Goal: Information Seeking & Learning: Learn about a topic

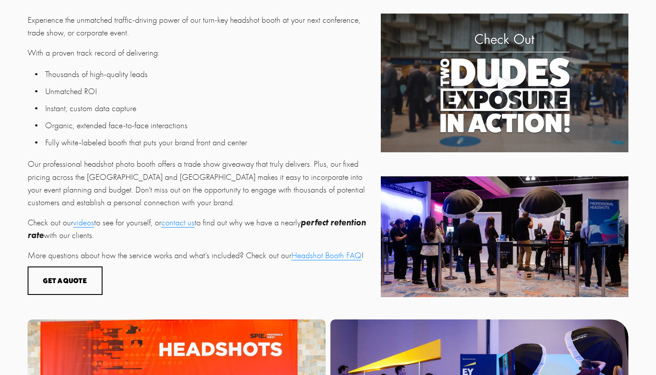
scroll to position [310, 0]
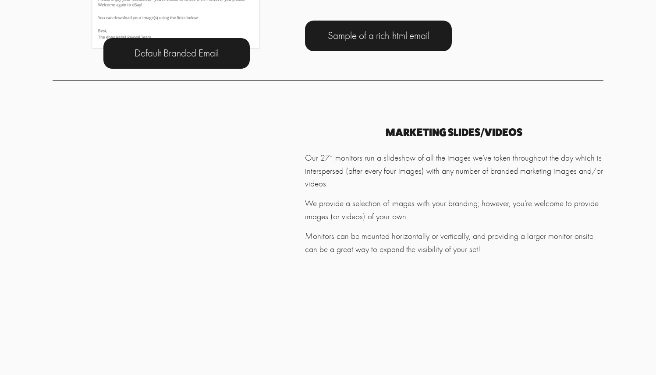
scroll to position [2701, 0]
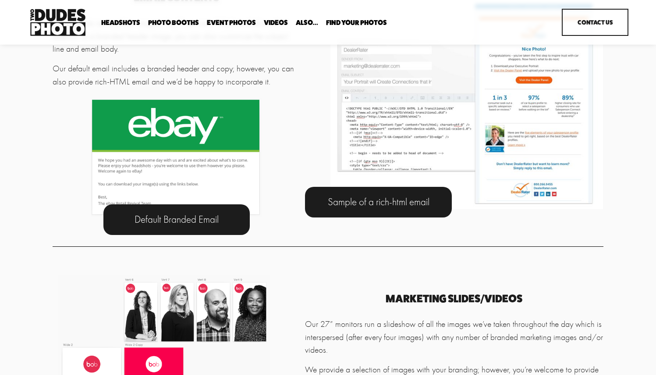
click at [516, 132] on div at bounding box center [466, 104] width 273 height 209
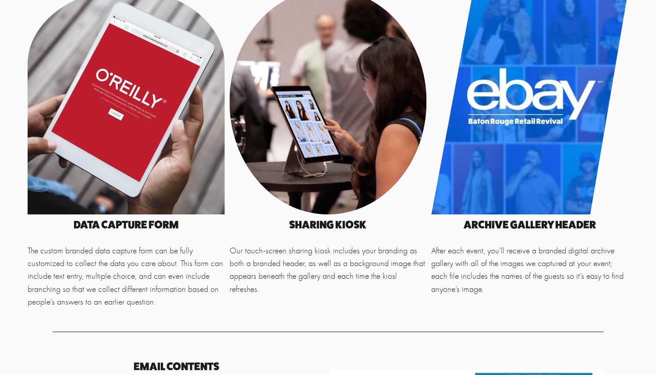
scroll to position [2383, 0]
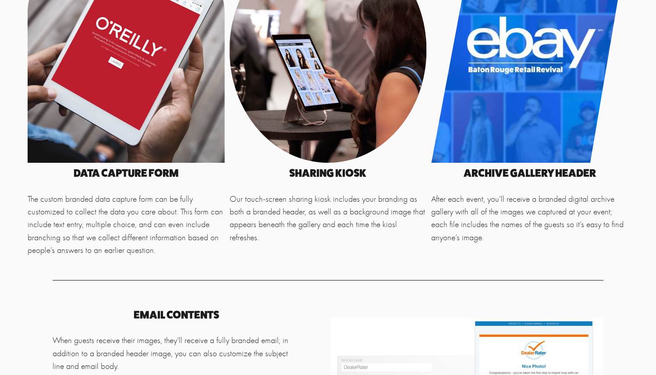
click at [555, 129] on div at bounding box center [529, 50] width 197 height 226
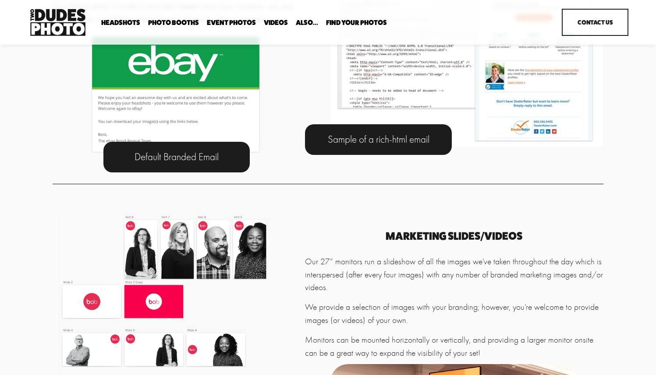
scroll to position [2663, 0]
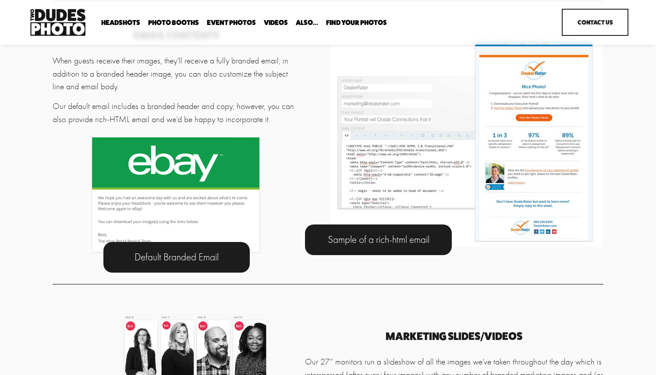
click at [202, 263] on span "Default Branded Email" at bounding box center [176, 257] width 84 height 12
click at [378, 255] on div "Sample of a rich-html email" at bounding box center [378, 240] width 147 height 31
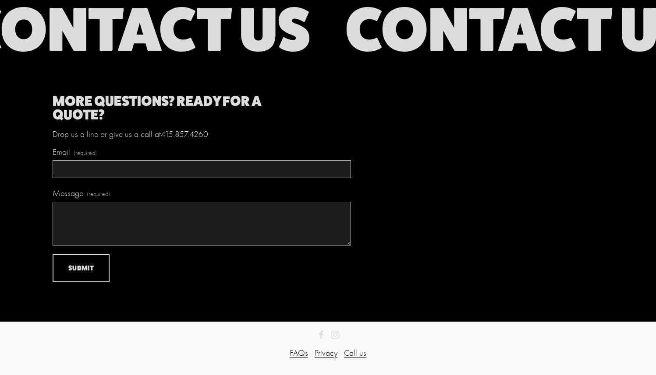
scroll to position [3966, 0]
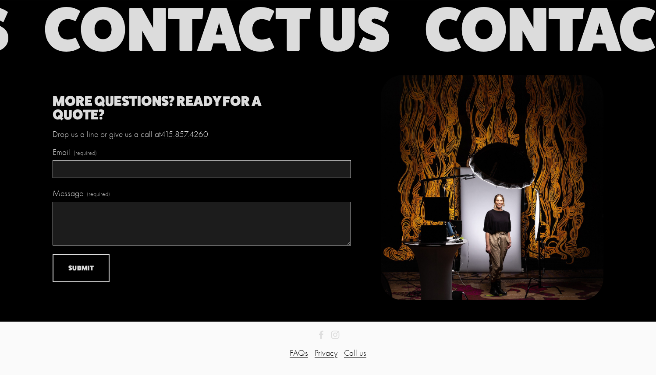
click at [300, 353] on link "FAQs" at bounding box center [298, 353] width 18 height 13
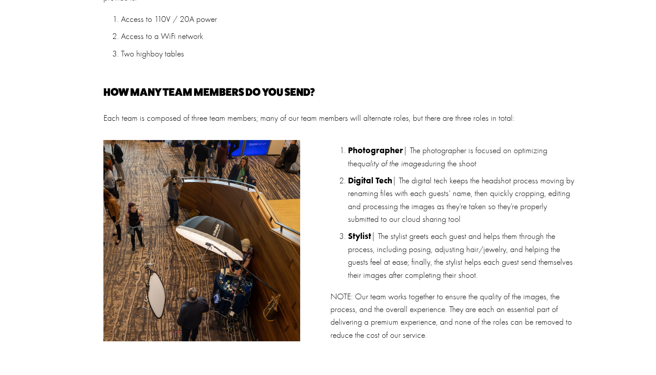
scroll to position [887, 0]
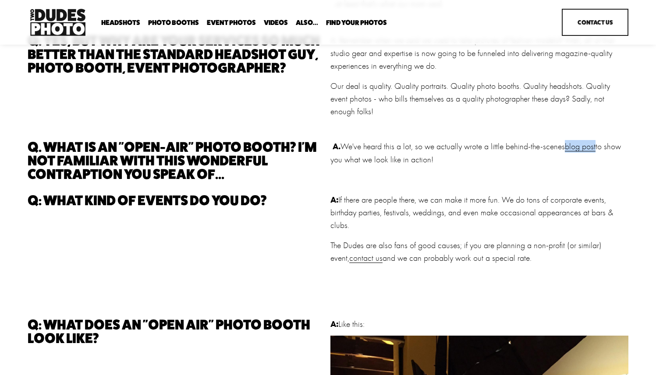
scroll to position [178, 0]
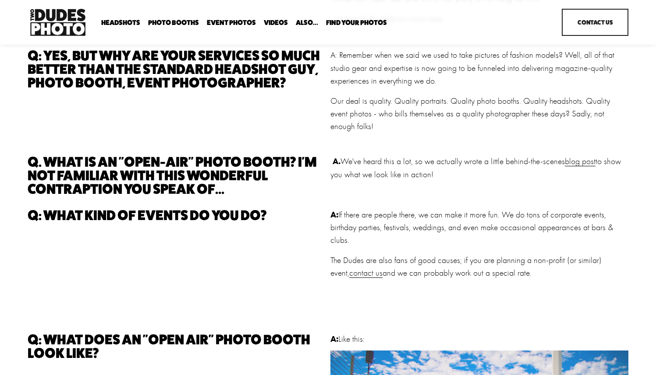
click at [573, 194] on div "Q: Who are you two dudes? And where do you come from? A: After years of photogr…" at bounding box center [328, 322] width 656 height 866
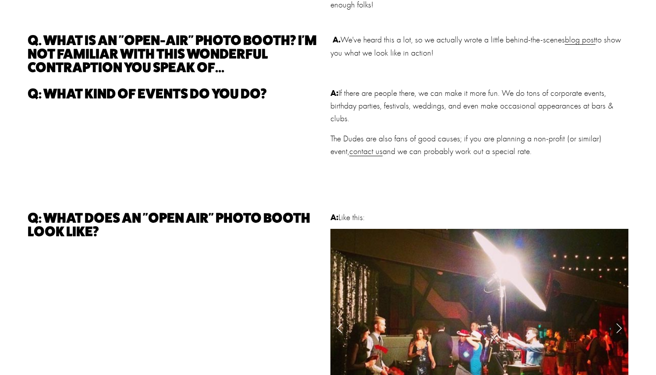
scroll to position [0, 0]
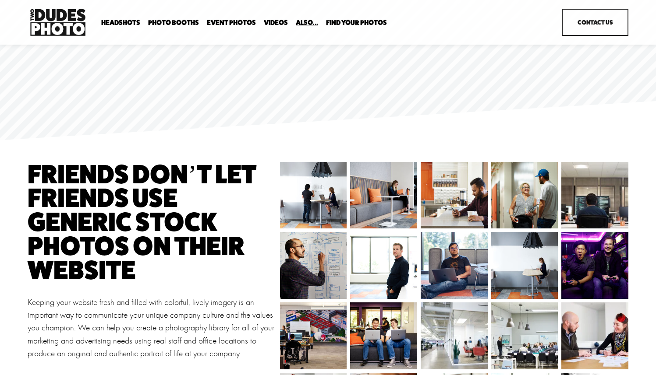
click at [404, 252] on img at bounding box center [392, 265] width 89 height 67
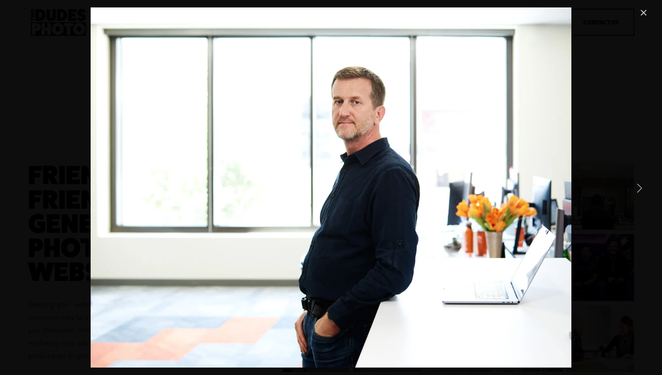
click at [640, 189] on link "Next Item" at bounding box center [639, 187] width 19 height 19
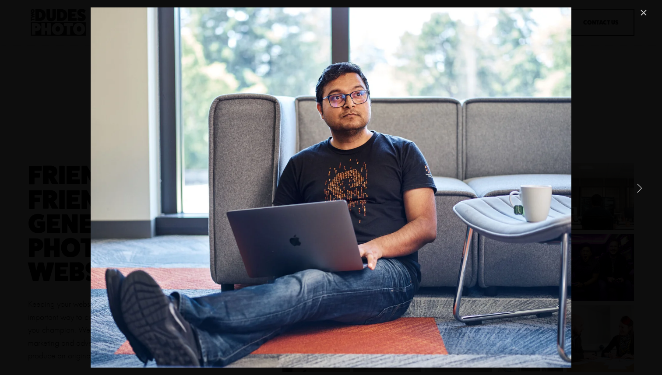
click at [640, 189] on link "Next Item" at bounding box center [639, 187] width 19 height 19
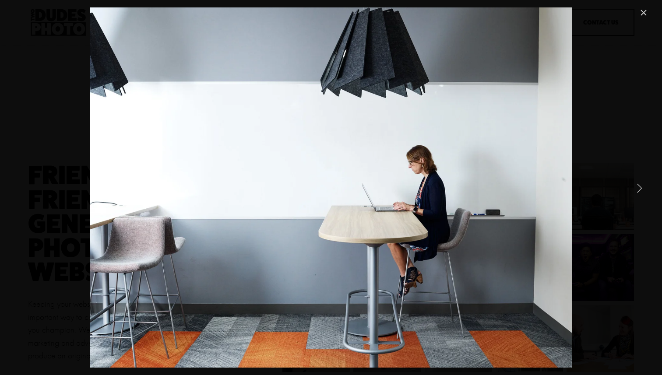
click at [640, 189] on link "Next Item" at bounding box center [639, 187] width 19 height 19
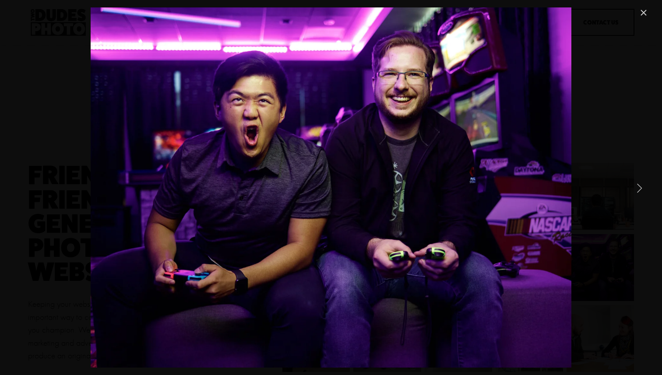
click at [640, 189] on link "Next Item" at bounding box center [639, 187] width 19 height 19
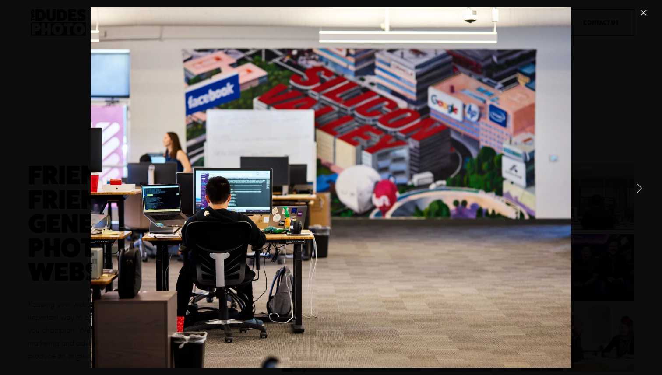
click at [640, 189] on link "Next Item" at bounding box center [639, 187] width 19 height 19
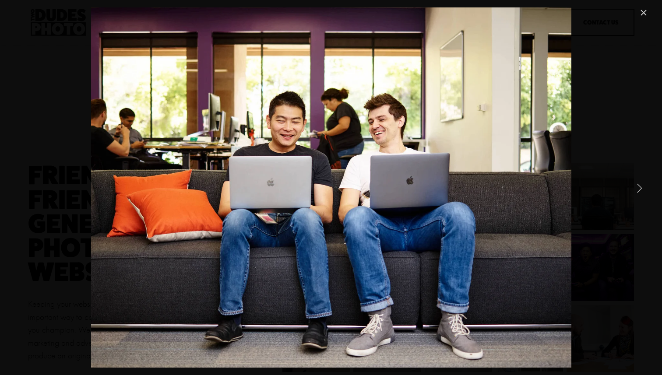
click at [640, 189] on link "Next Item" at bounding box center [639, 187] width 19 height 19
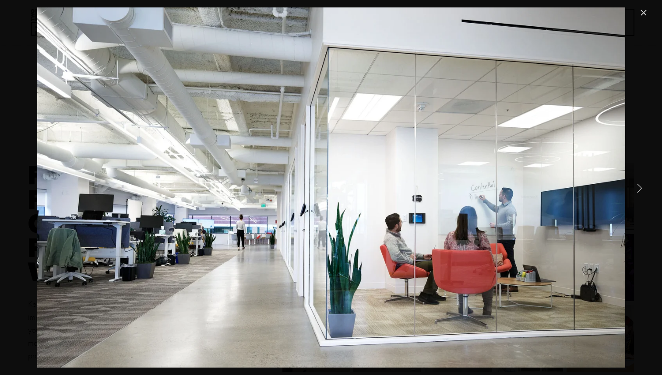
click at [640, 189] on link "Next Item" at bounding box center [639, 187] width 19 height 19
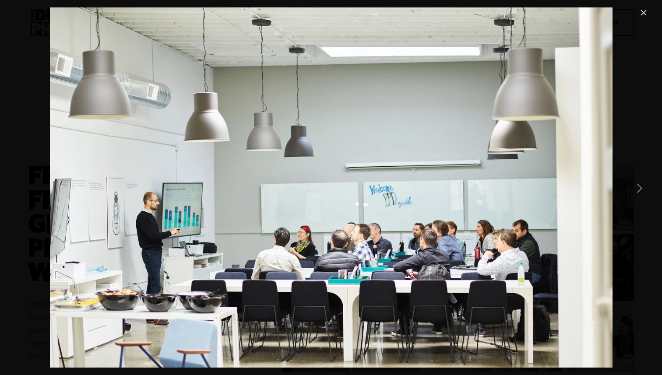
click at [640, 189] on link "Next Item" at bounding box center [639, 187] width 19 height 19
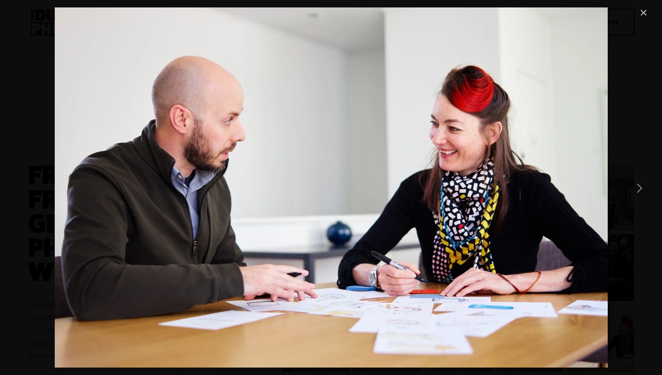
click at [640, 189] on link "Next Item" at bounding box center [639, 187] width 19 height 19
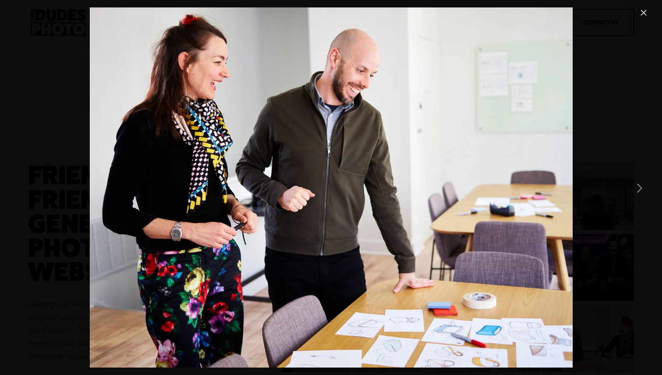
click at [640, 189] on link "Next Item" at bounding box center [639, 187] width 19 height 19
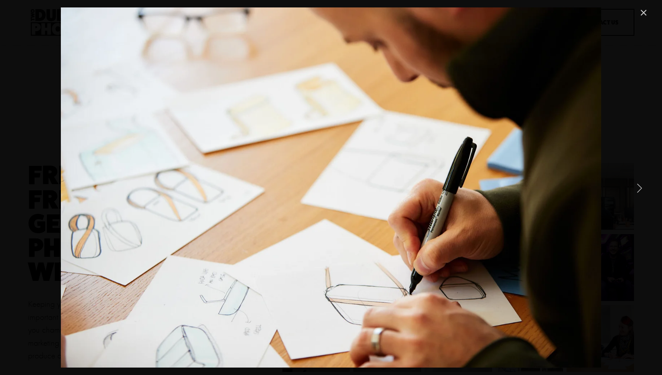
click at [640, 189] on link "Next Item" at bounding box center [639, 187] width 19 height 19
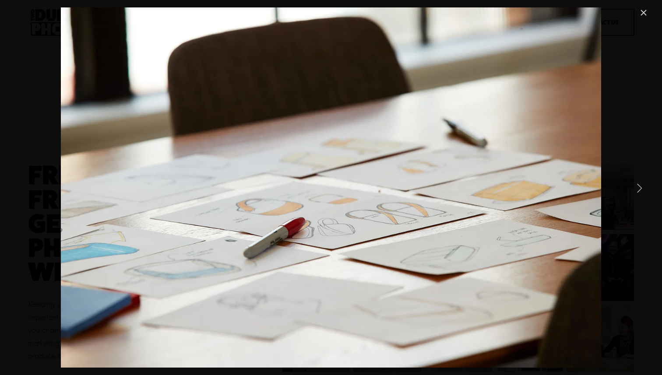
click at [640, 189] on link "Next Item" at bounding box center [639, 187] width 19 height 19
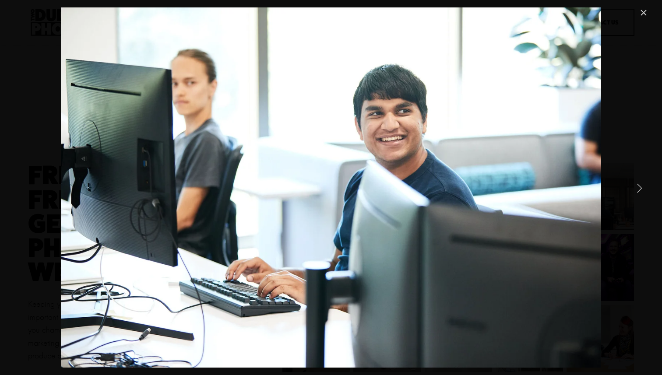
click at [640, 189] on link "Next Item" at bounding box center [639, 187] width 19 height 19
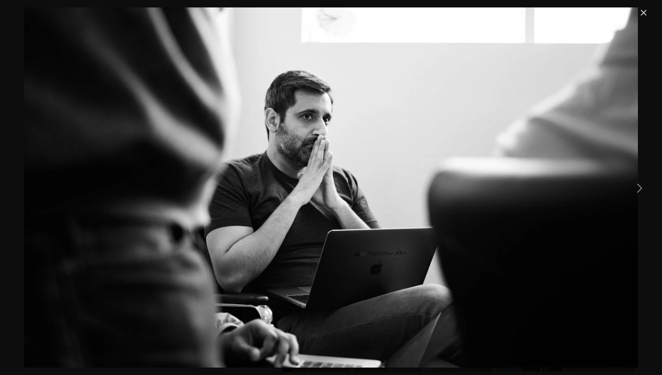
click at [640, 189] on link "Next Item" at bounding box center [639, 187] width 19 height 19
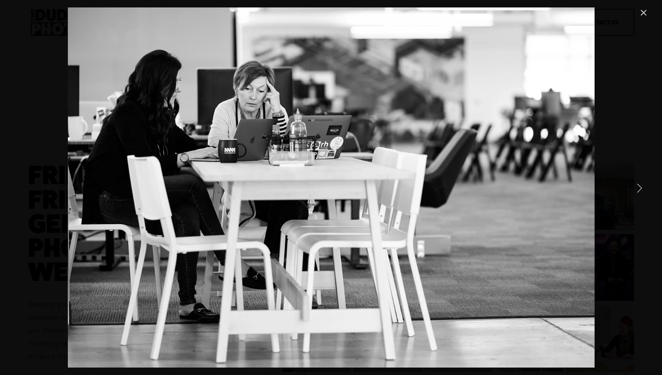
click at [645, 16] on link "Close" at bounding box center [644, 12] width 11 height 11
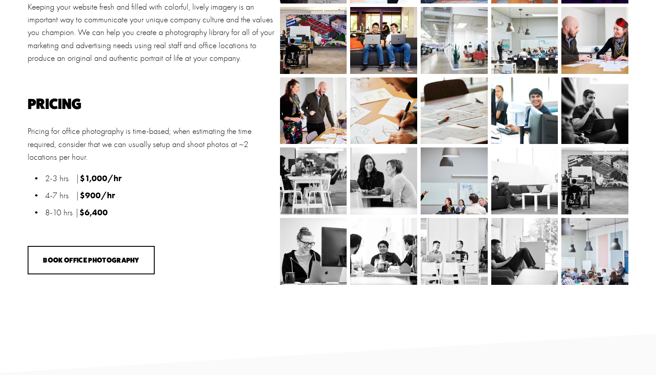
scroll to position [352, 0]
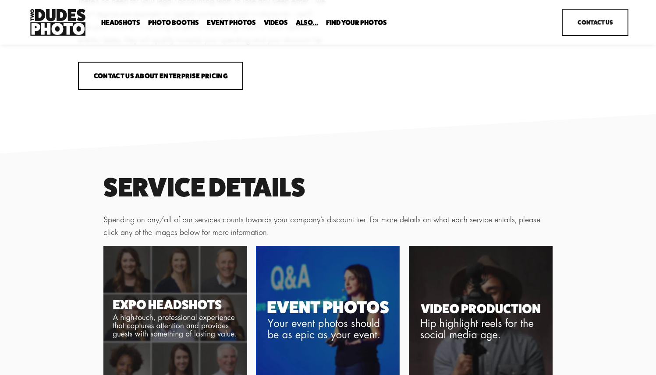
scroll to position [644, 0]
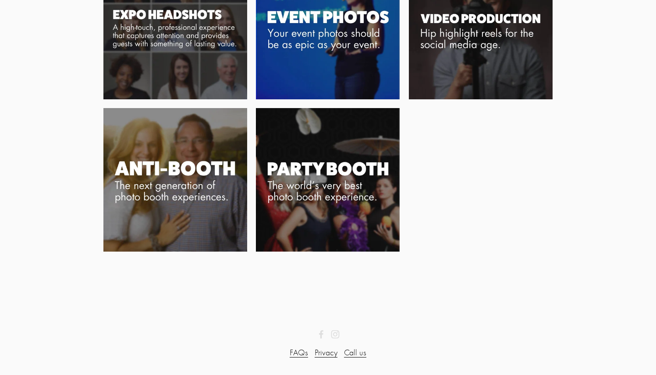
click at [166, 183] on img at bounding box center [175, 180] width 144 height 144
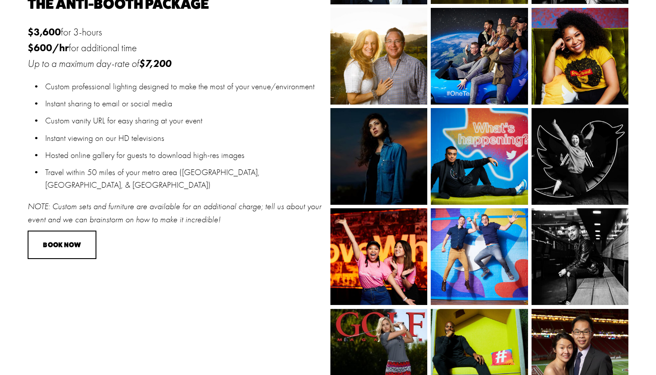
scroll to position [817, 0]
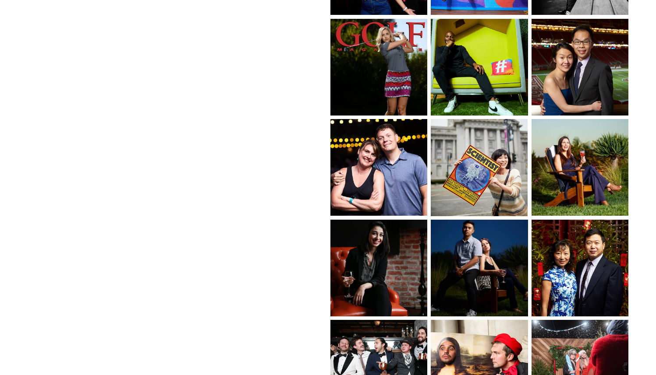
click at [496, 269] on img at bounding box center [477, 268] width 129 height 97
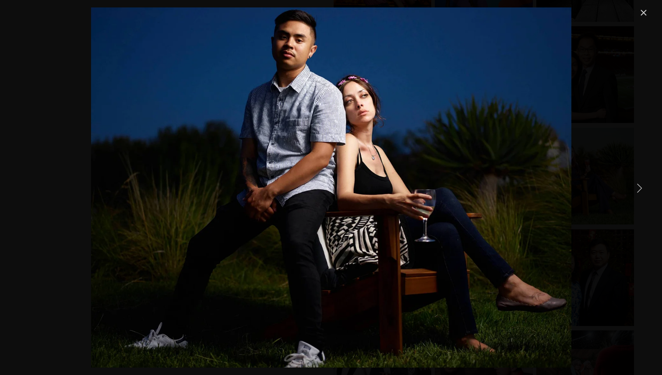
click at [640, 189] on link "Next Item" at bounding box center [639, 187] width 19 height 19
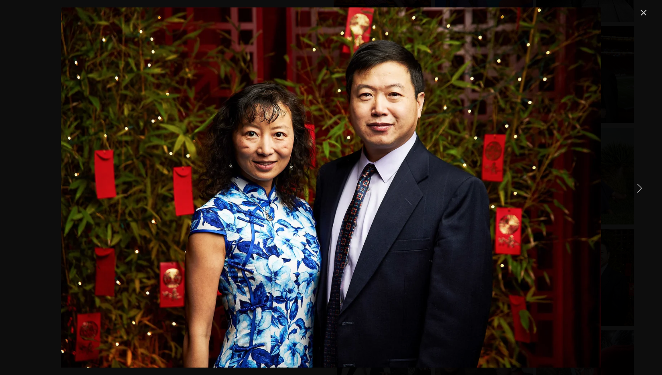
click at [640, 189] on link "Next Item" at bounding box center [639, 187] width 19 height 19
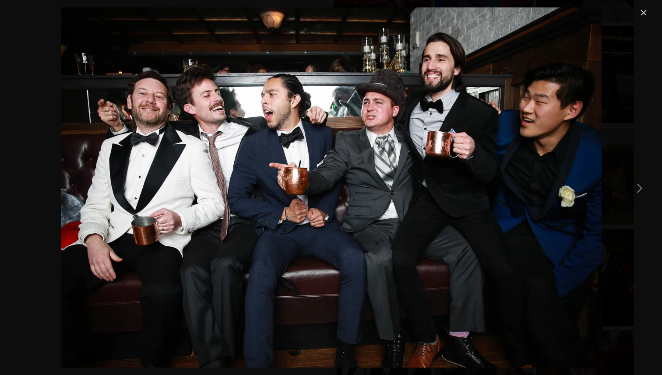
click at [639, 189] on link "Next Item" at bounding box center [639, 187] width 19 height 19
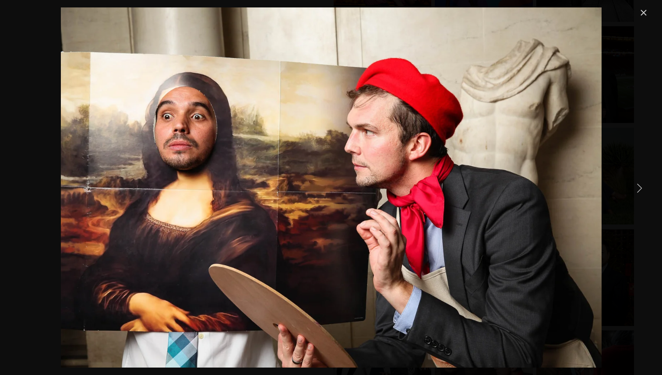
click at [639, 189] on link "Next Item" at bounding box center [639, 187] width 19 height 19
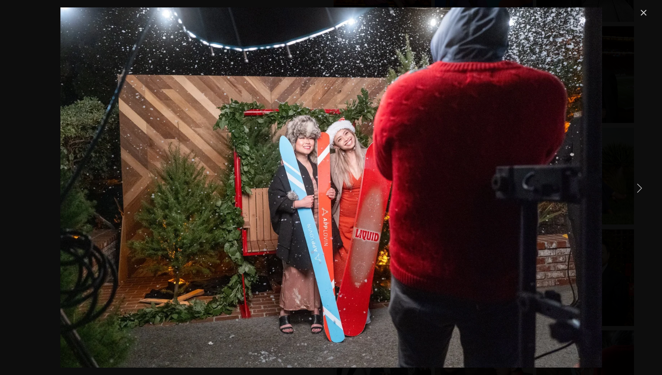
click at [639, 189] on link "Next Item" at bounding box center [639, 187] width 19 height 19
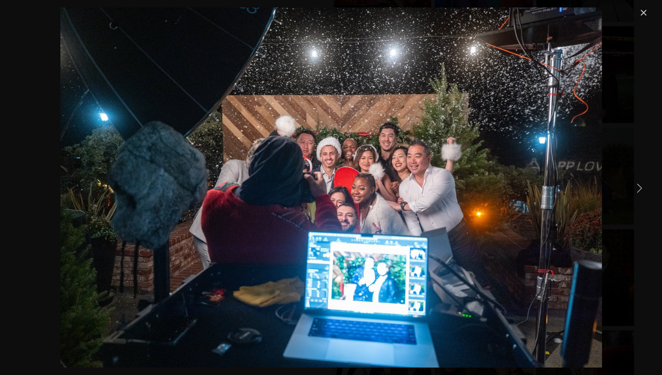
click at [639, 189] on link "Next Item" at bounding box center [639, 187] width 19 height 19
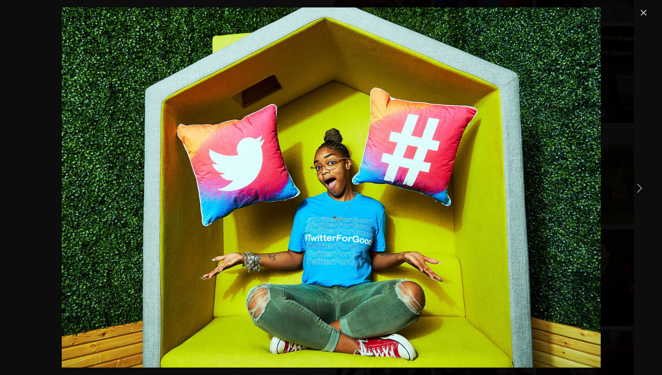
click at [639, 189] on link "Next Item" at bounding box center [639, 187] width 19 height 19
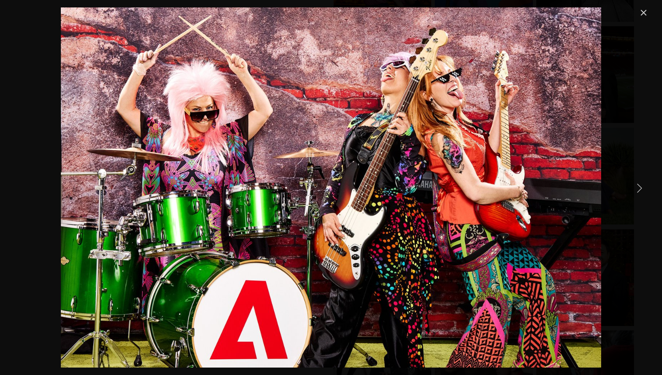
click at [639, 189] on link "Next Item" at bounding box center [639, 187] width 19 height 19
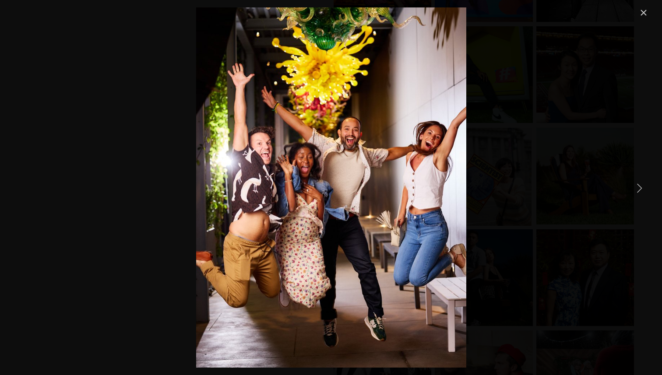
click at [638, 189] on link "Next Item" at bounding box center [639, 187] width 19 height 19
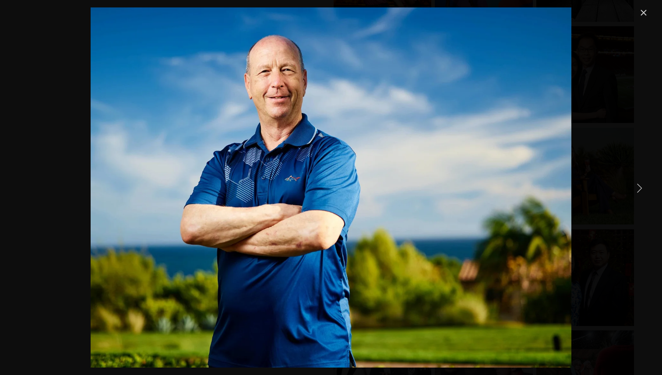
click at [638, 189] on link "Next Item" at bounding box center [639, 187] width 19 height 19
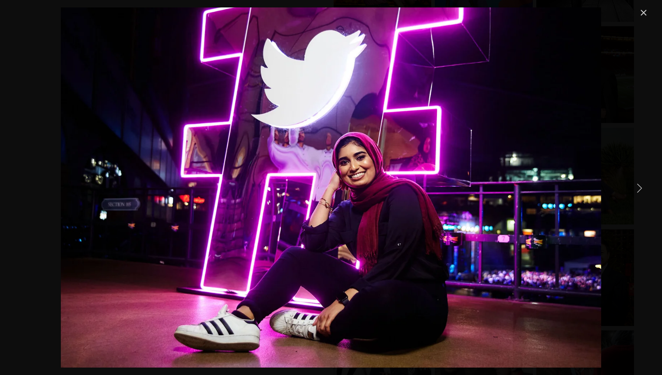
click at [638, 189] on link "Next Item" at bounding box center [639, 187] width 19 height 19
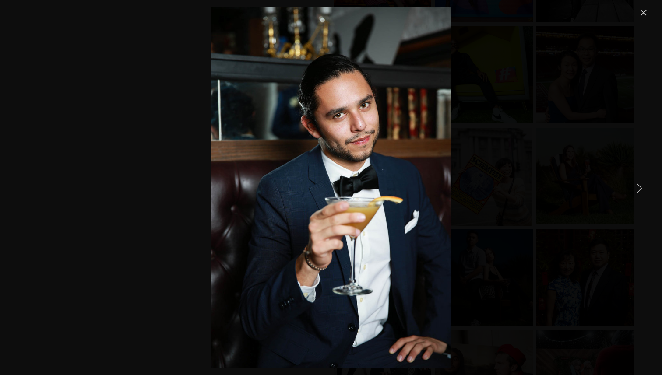
click at [638, 189] on link "Next Item" at bounding box center [639, 187] width 19 height 19
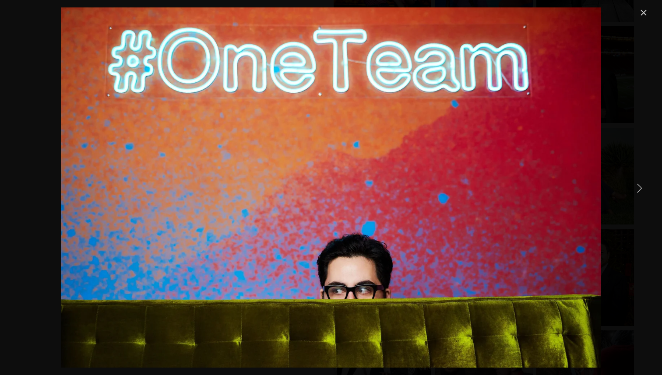
click at [638, 189] on link "Next Item" at bounding box center [639, 187] width 19 height 19
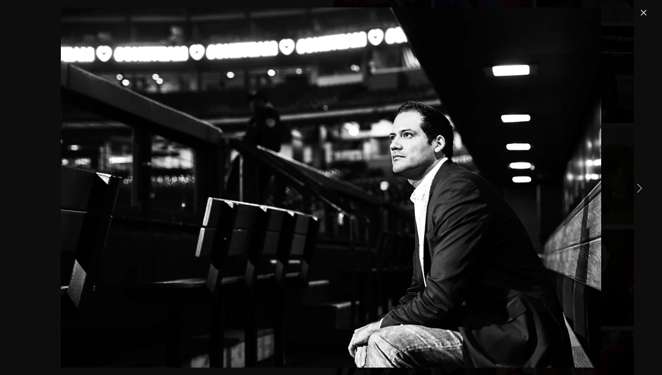
click at [638, 189] on link "Next Item" at bounding box center [639, 187] width 19 height 19
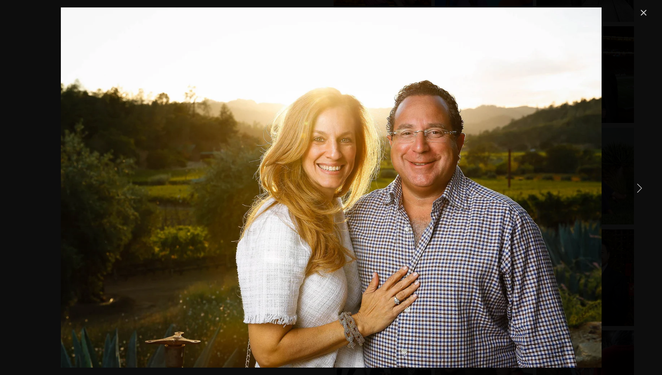
click at [638, 189] on link "Next Item" at bounding box center [639, 187] width 19 height 19
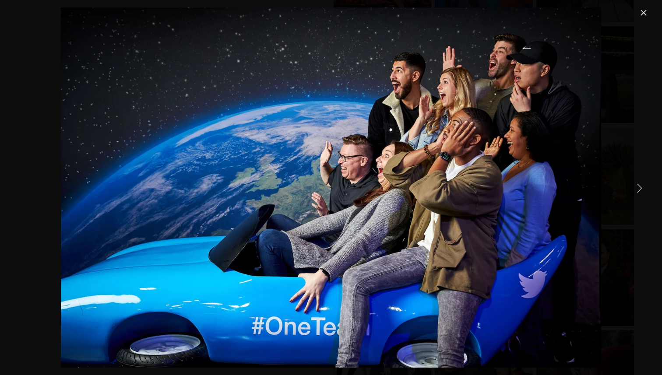
click at [638, 189] on link "Next Item" at bounding box center [639, 187] width 19 height 19
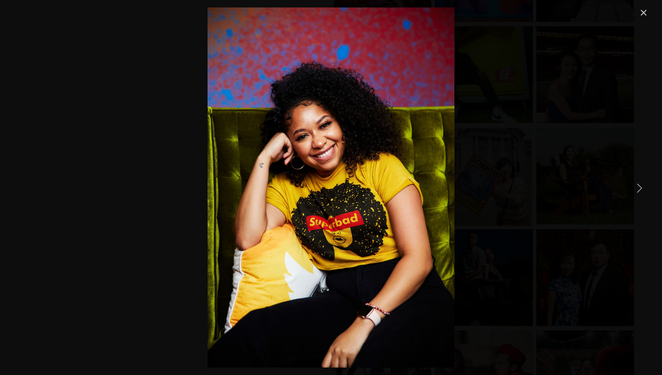
click at [638, 189] on link "Next Item" at bounding box center [639, 187] width 19 height 19
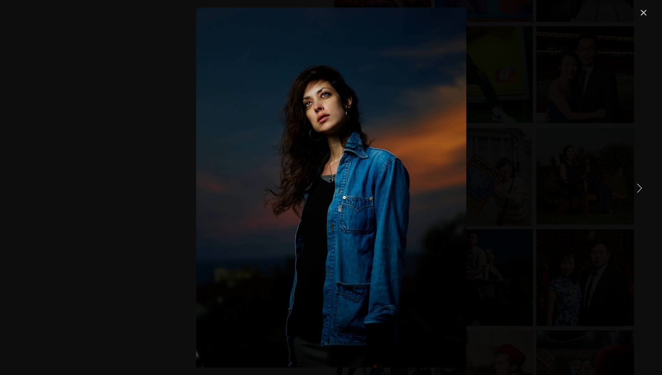
click at [638, 189] on link "Next Item" at bounding box center [639, 187] width 19 height 19
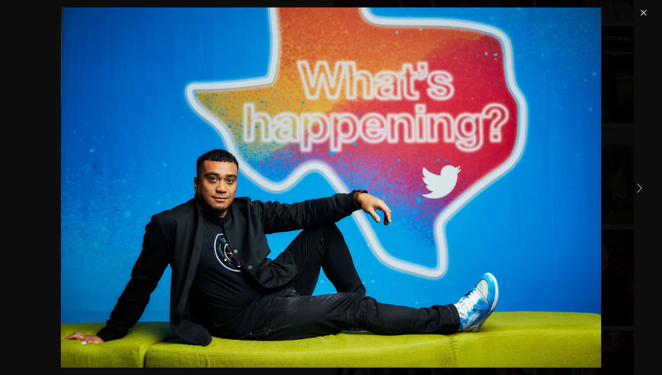
click at [638, 189] on link "Next Item" at bounding box center [639, 187] width 19 height 19
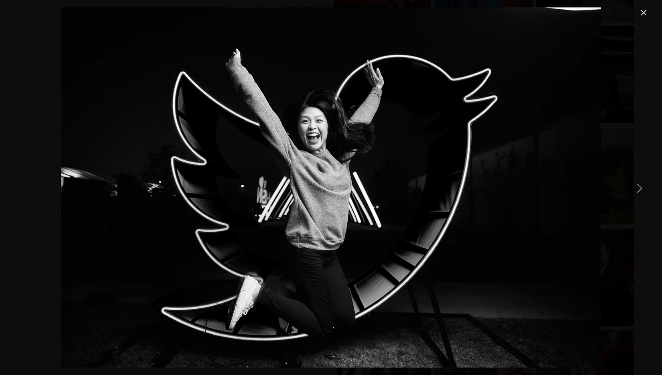
click at [638, 189] on link "Next Item" at bounding box center [639, 187] width 19 height 19
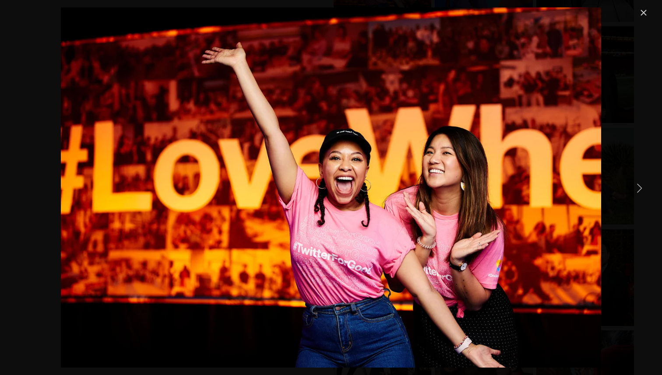
click at [638, 189] on link "Next Item" at bounding box center [639, 187] width 19 height 19
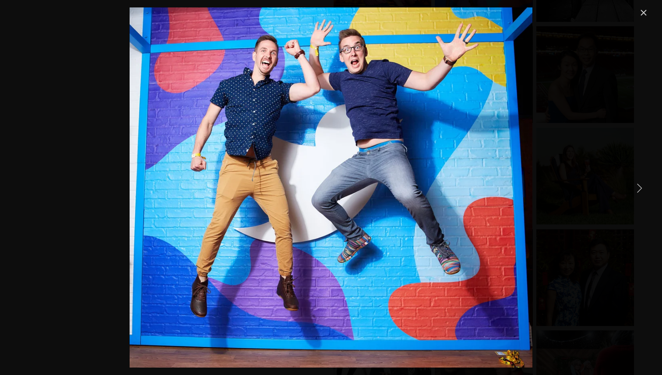
click at [638, 189] on link "Next Item" at bounding box center [639, 187] width 19 height 19
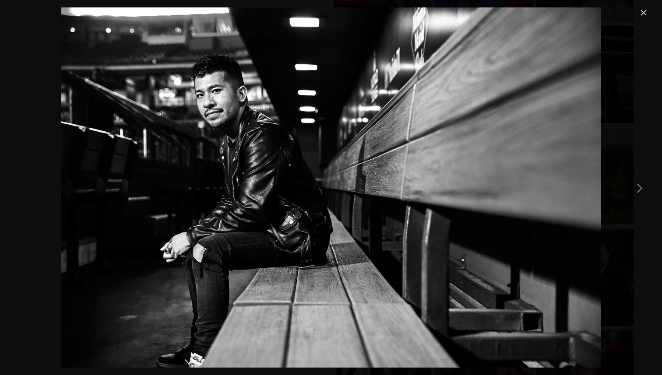
click at [638, 189] on link "Next Item" at bounding box center [639, 187] width 19 height 19
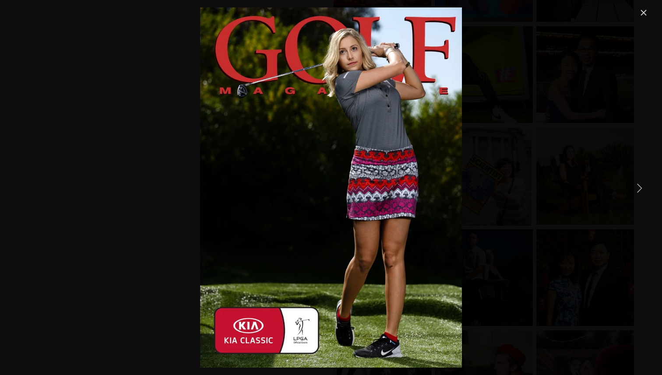
click at [638, 189] on link "Next Item" at bounding box center [639, 187] width 19 height 19
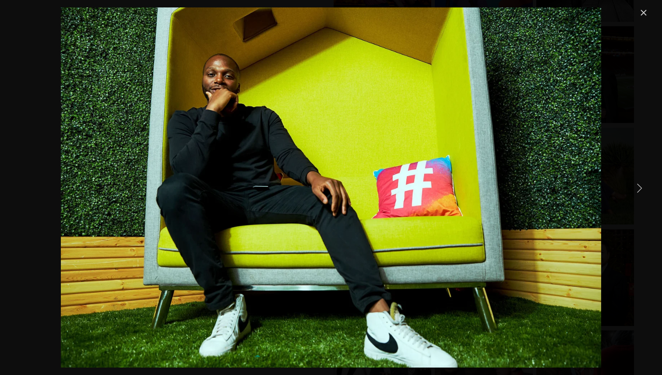
click at [638, 189] on link "Next Item" at bounding box center [639, 187] width 19 height 19
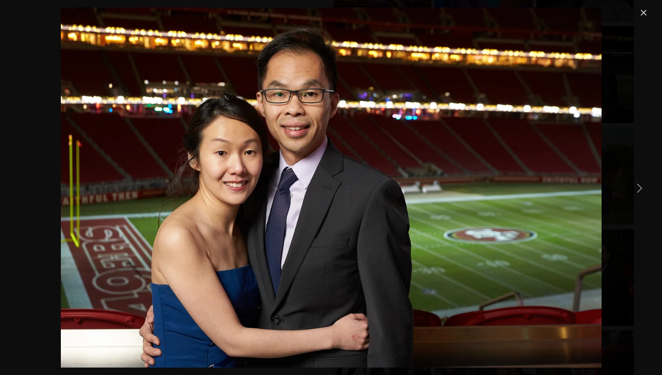
click at [638, 189] on link "Next Item" at bounding box center [639, 187] width 19 height 19
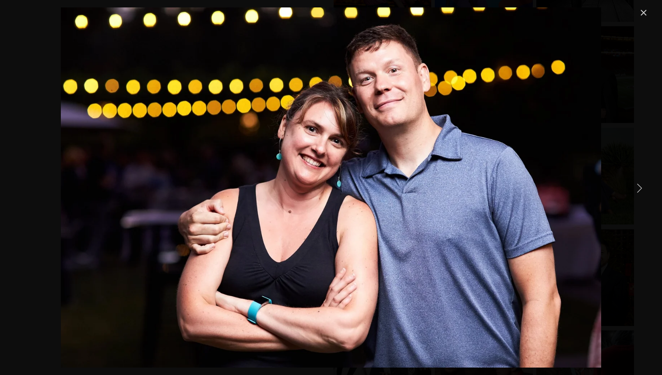
click at [638, 189] on link "Next Item" at bounding box center [639, 187] width 19 height 19
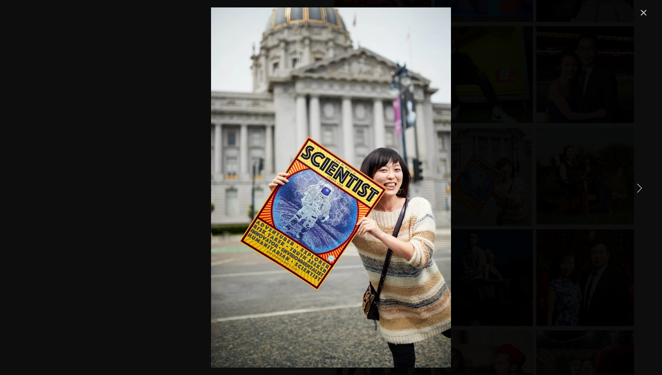
click at [638, 189] on link "Next Item" at bounding box center [639, 187] width 19 height 19
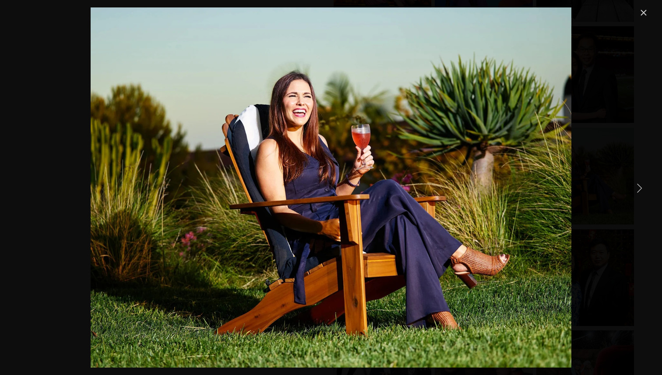
click at [638, 189] on link "Next Item" at bounding box center [639, 187] width 19 height 19
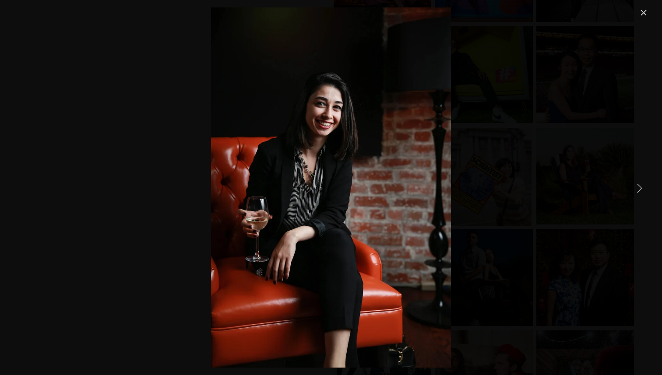
click at [637, 189] on link "Next Item" at bounding box center [639, 187] width 19 height 19
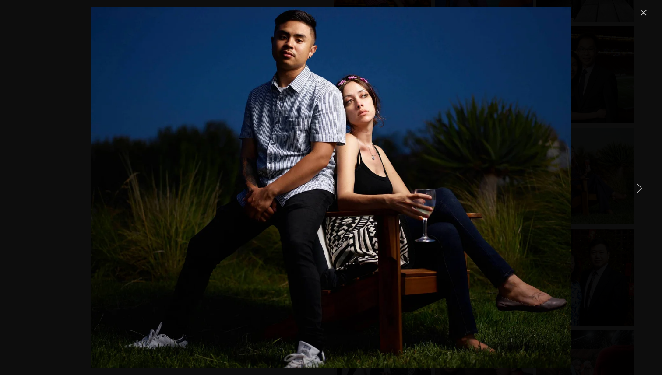
click at [637, 189] on link "Next Item" at bounding box center [639, 187] width 19 height 19
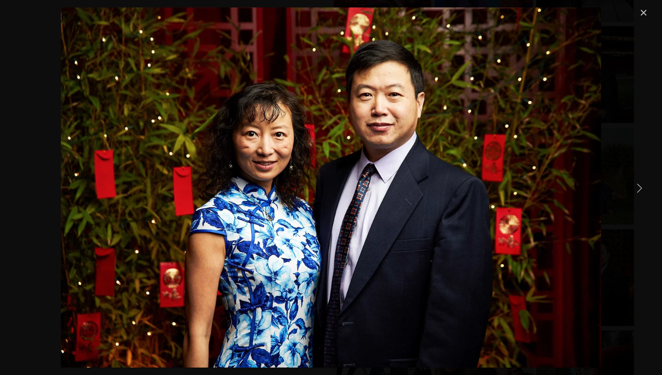
click at [639, 12] on link "Close" at bounding box center [644, 12] width 11 height 11
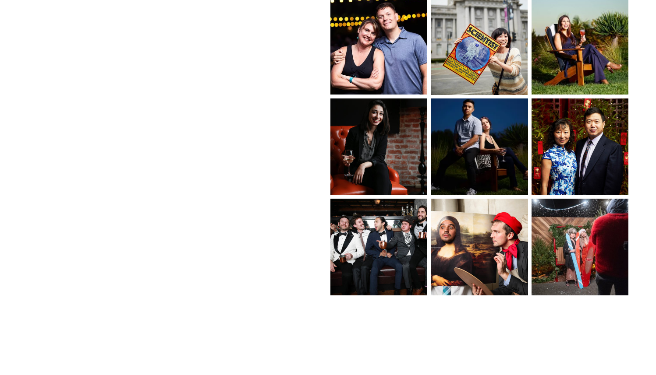
scroll to position [939, 0]
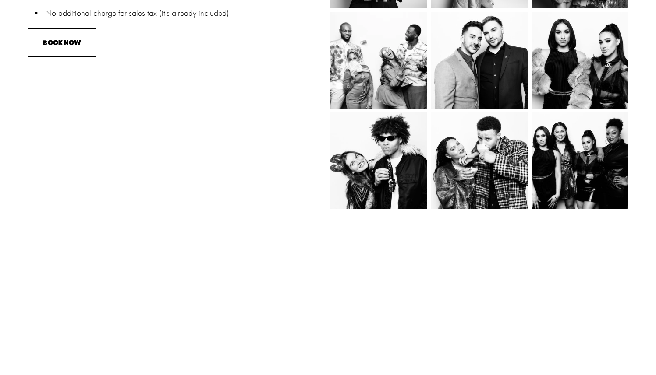
scroll to position [743, 0]
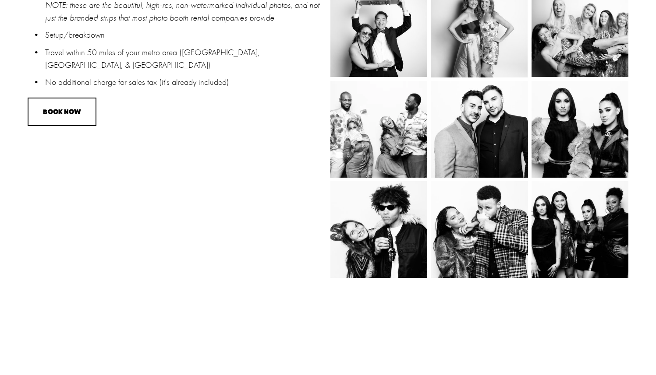
click at [494, 118] on img at bounding box center [479, 129] width 151 height 97
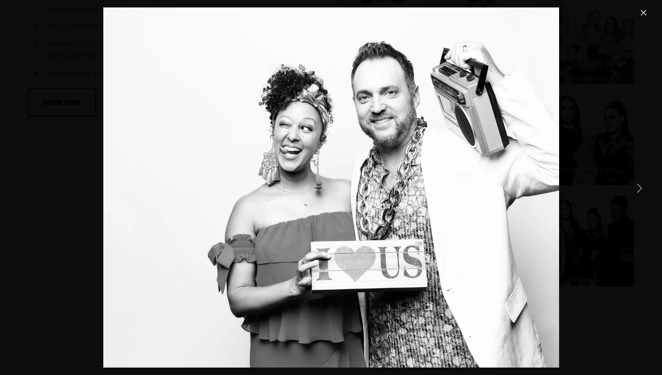
click at [639, 11] on link "Close" at bounding box center [644, 12] width 11 height 11
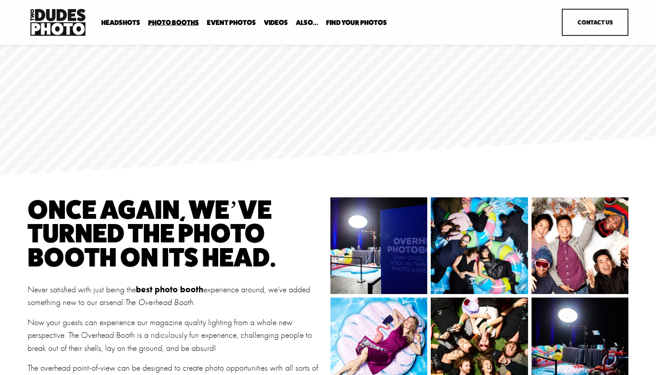
click at [486, 229] on img at bounding box center [479, 246] width 122 height 97
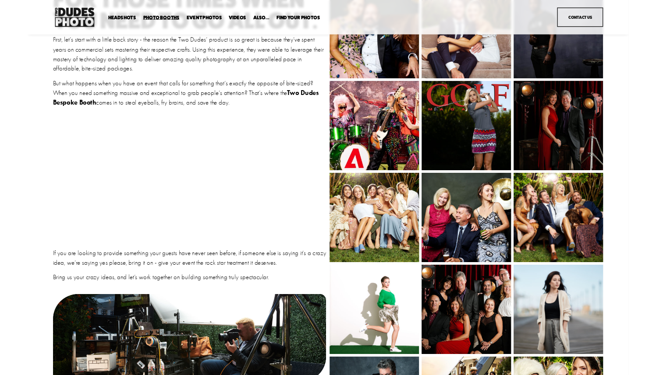
scroll to position [213, 0]
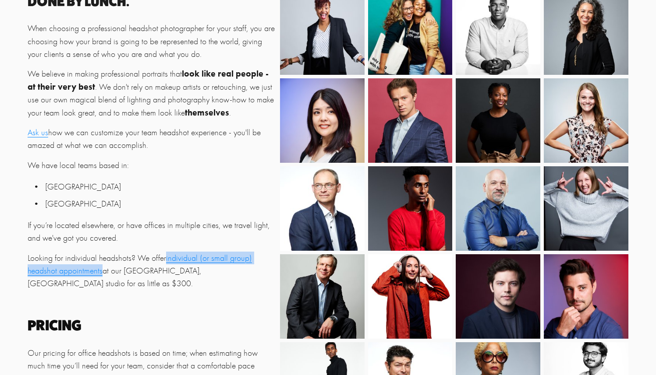
scroll to position [105, 0]
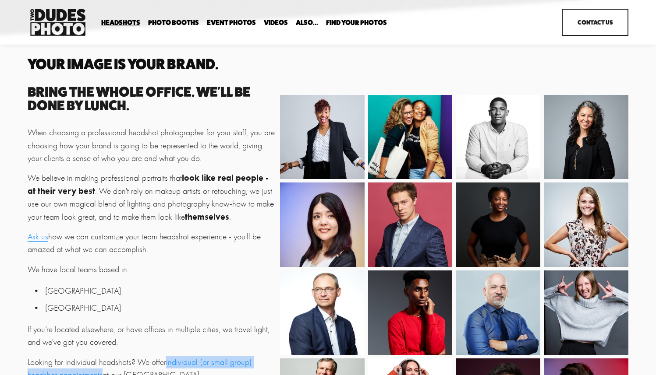
click at [315, 143] on img at bounding box center [322, 137] width 97 height 85
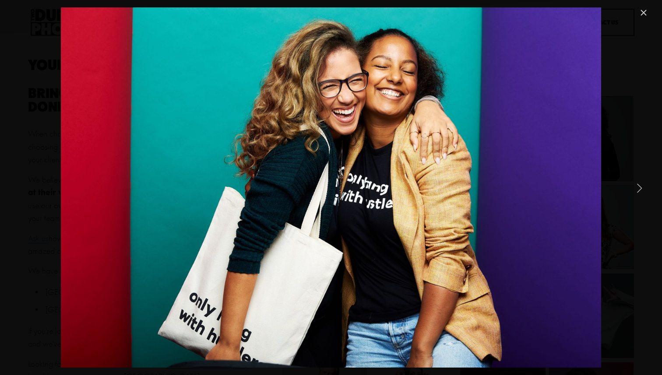
click at [649, 14] on link "Close" at bounding box center [644, 12] width 11 height 11
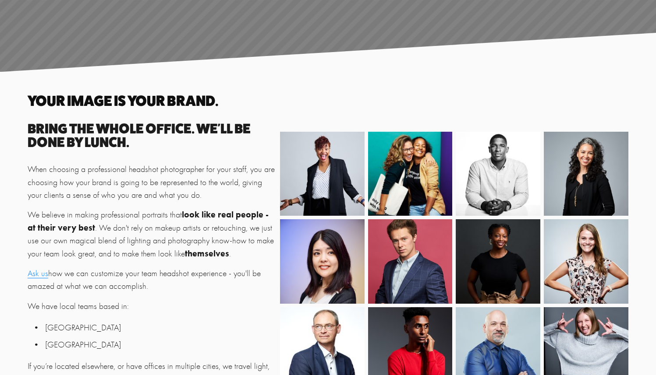
scroll to position [0, 0]
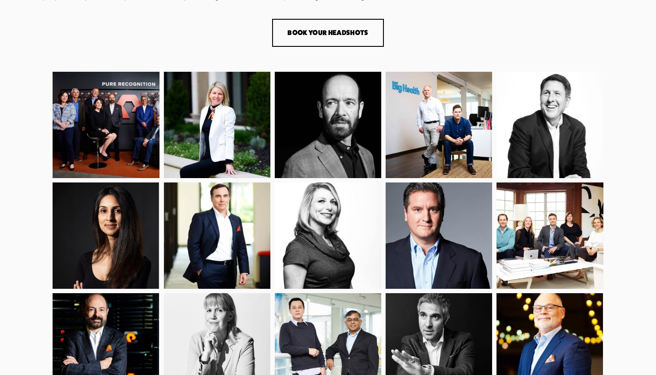
scroll to position [137, 0]
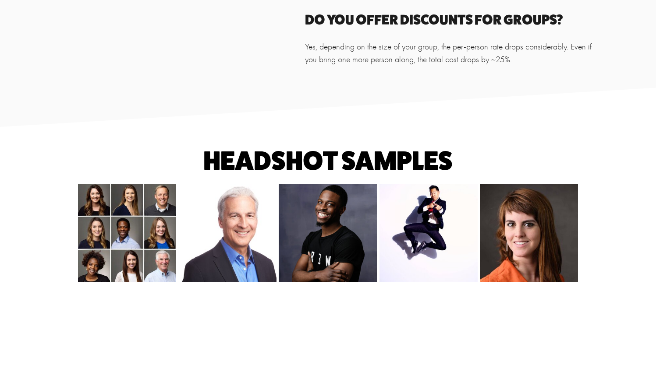
scroll to position [946, 0]
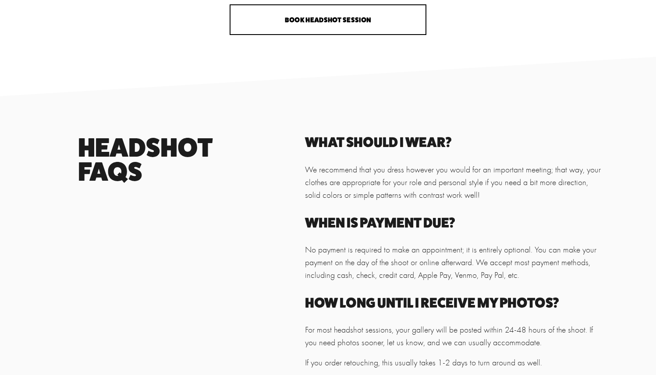
scroll to position [273, 0]
